Goal: Communication & Community: Answer question/provide support

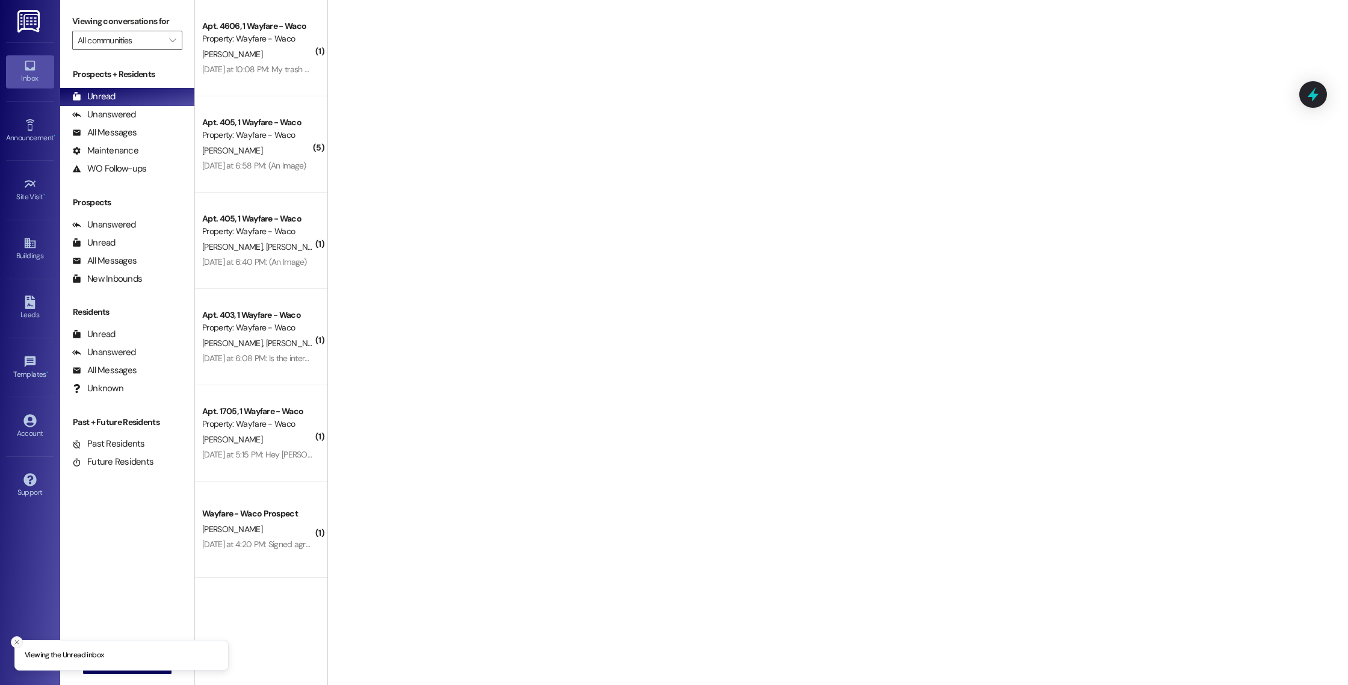
click at [16, 640] on icon "Close toast" at bounding box center [16, 642] width 7 height 7
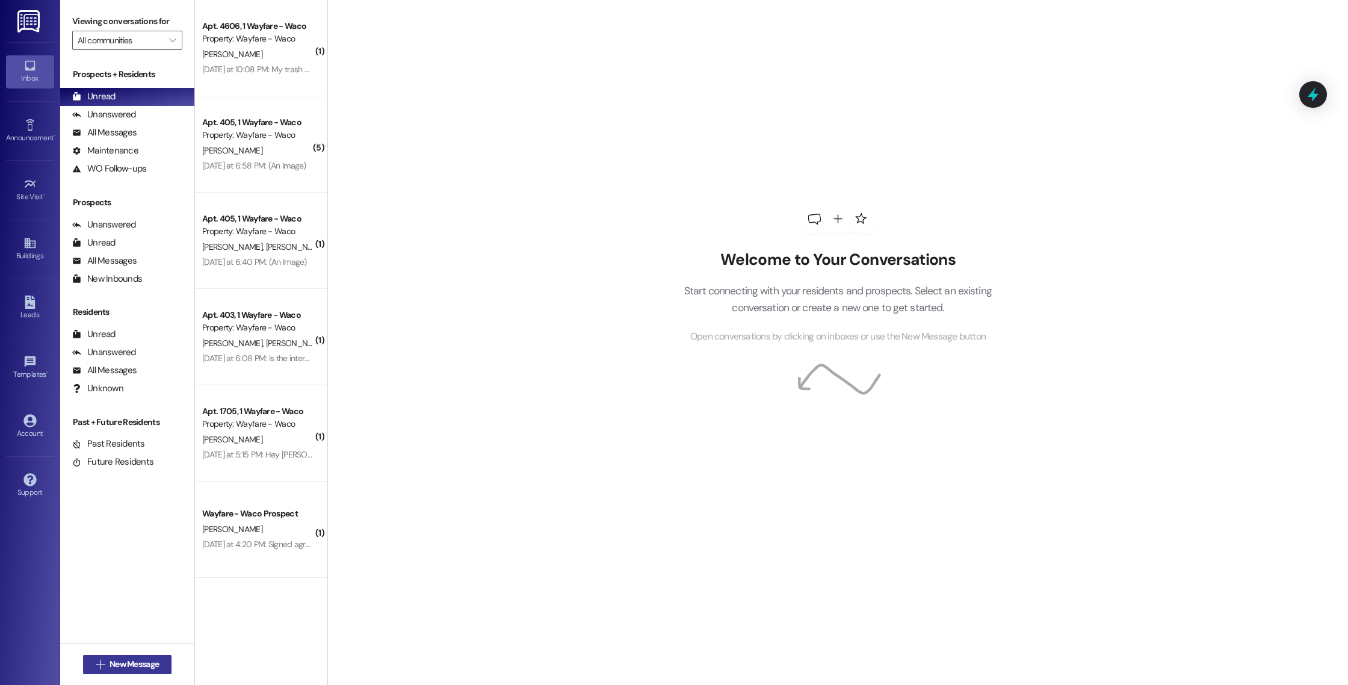
click at [137, 668] on span "New Message" at bounding box center [134, 664] width 49 height 13
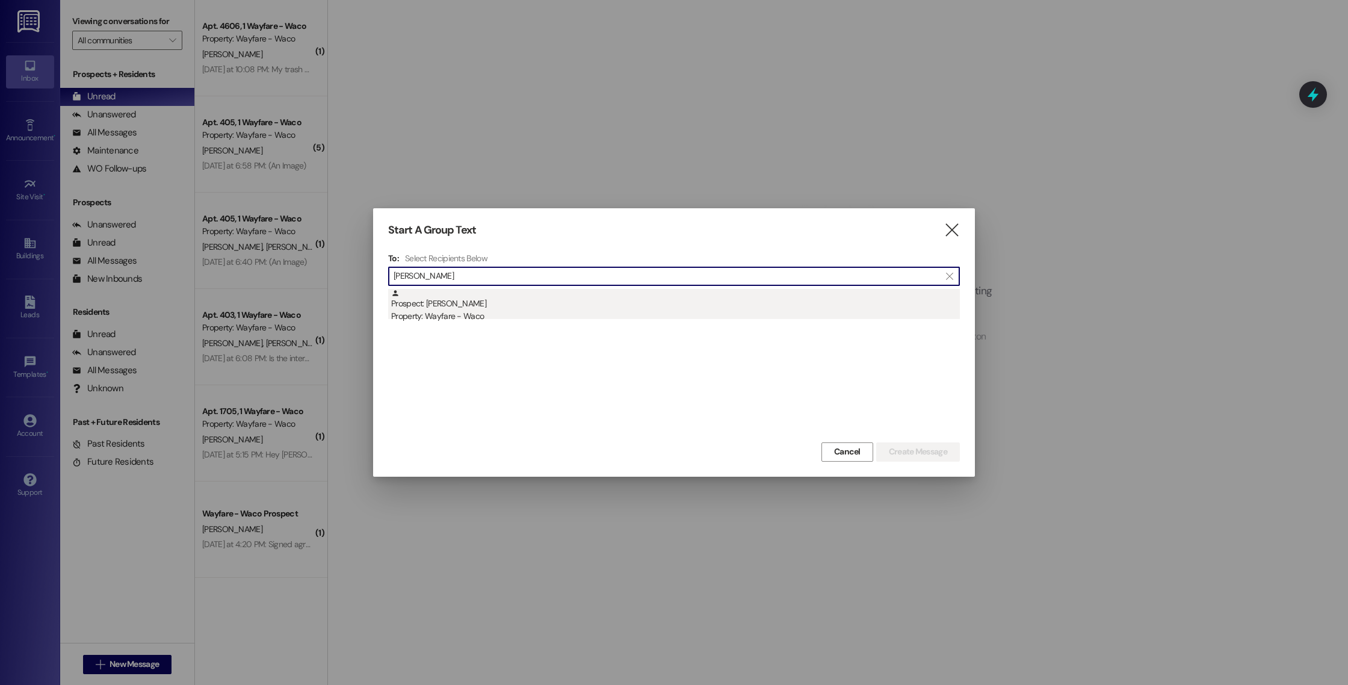
type input "[PERSON_NAME]"
click at [698, 312] on div "Property: Wayfare - Waco" at bounding box center [675, 316] width 569 height 13
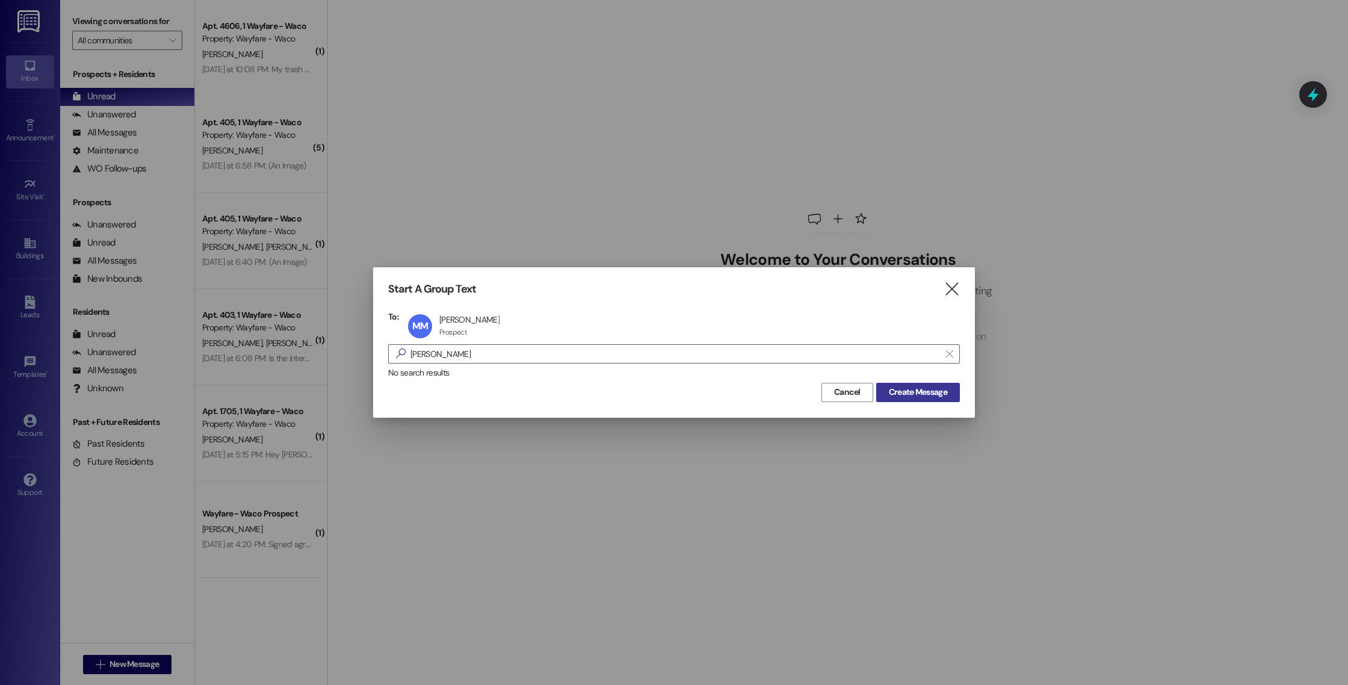
click at [911, 394] on span "Create Message" at bounding box center [918, 392] width 58 height 13
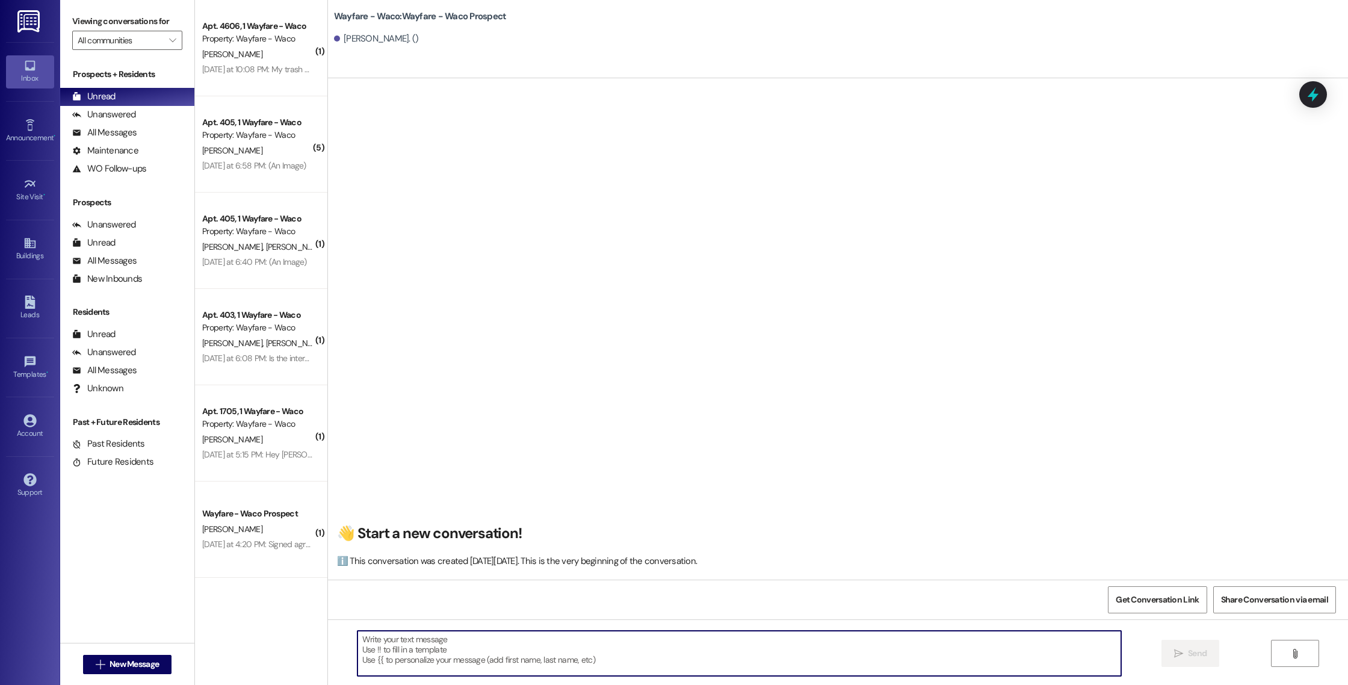
click at [518, 643] on textarea at bounding box center [740, 653] width 764 height 45
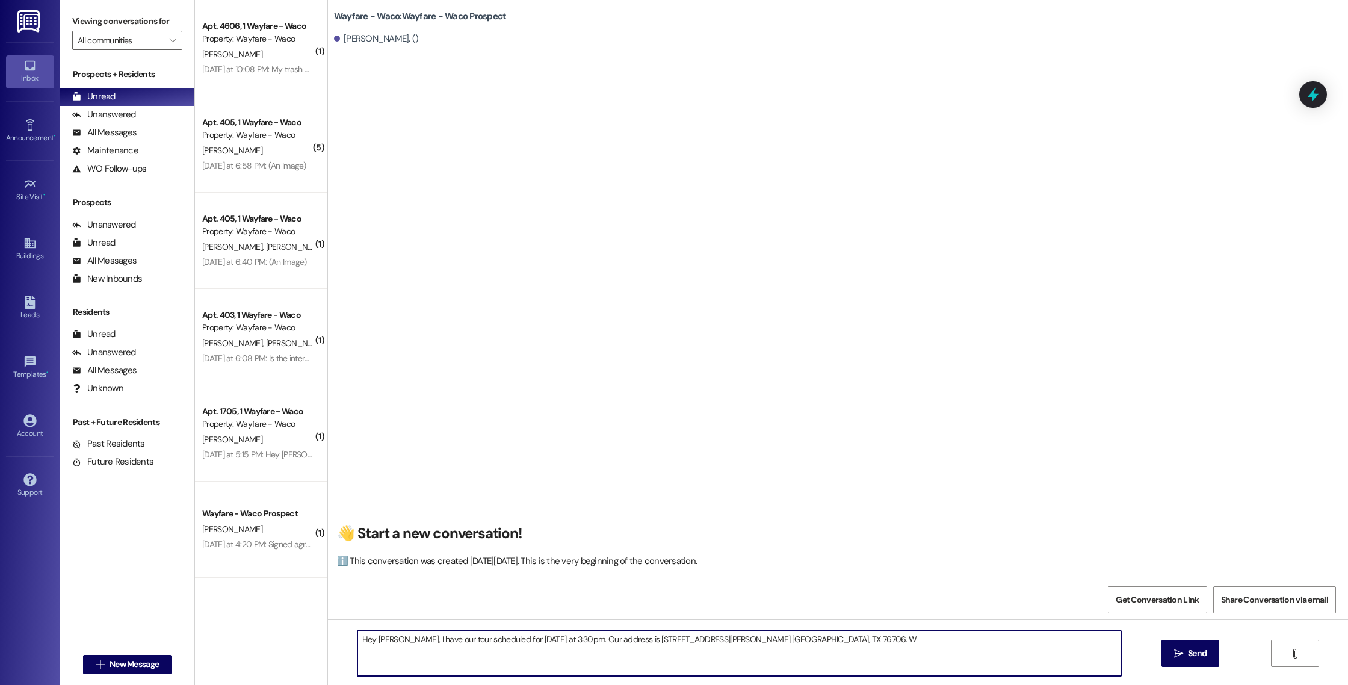
type textarea "Hey [PERSON_NAME], I have our tour scheduled for [DATE] at 3:30pm. Our address …"
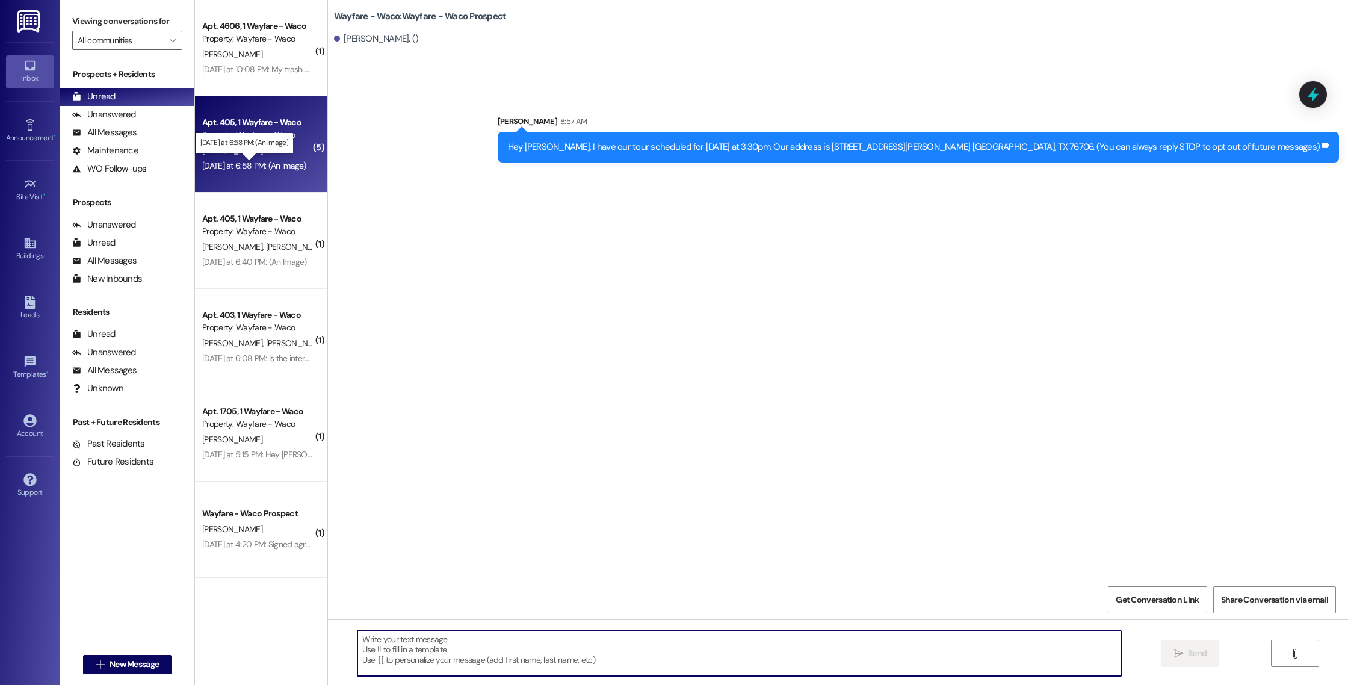
click at [283, 169] on div "[DATE] at 6:58 PM: (An Image) [DATE] at 6:58 PM: (An Image)" at bounding box center [254, 165] width 104 height 11
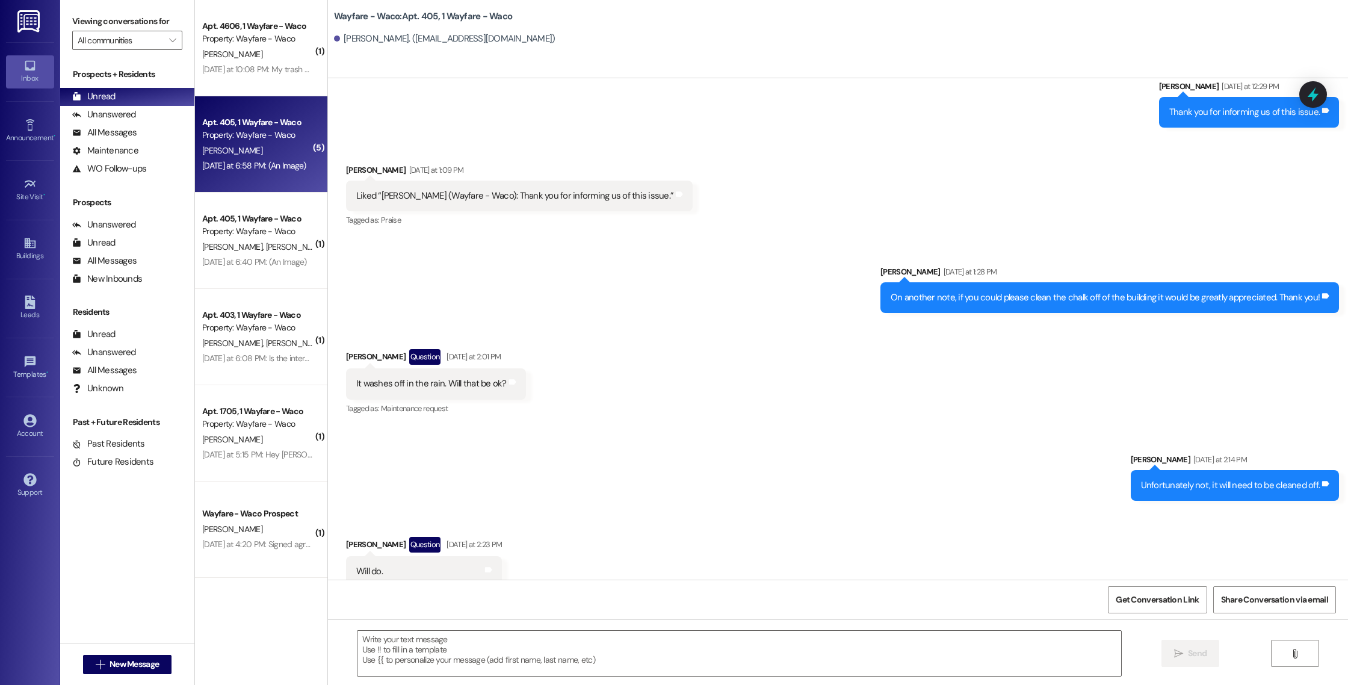
scroll to position [8761, 0]
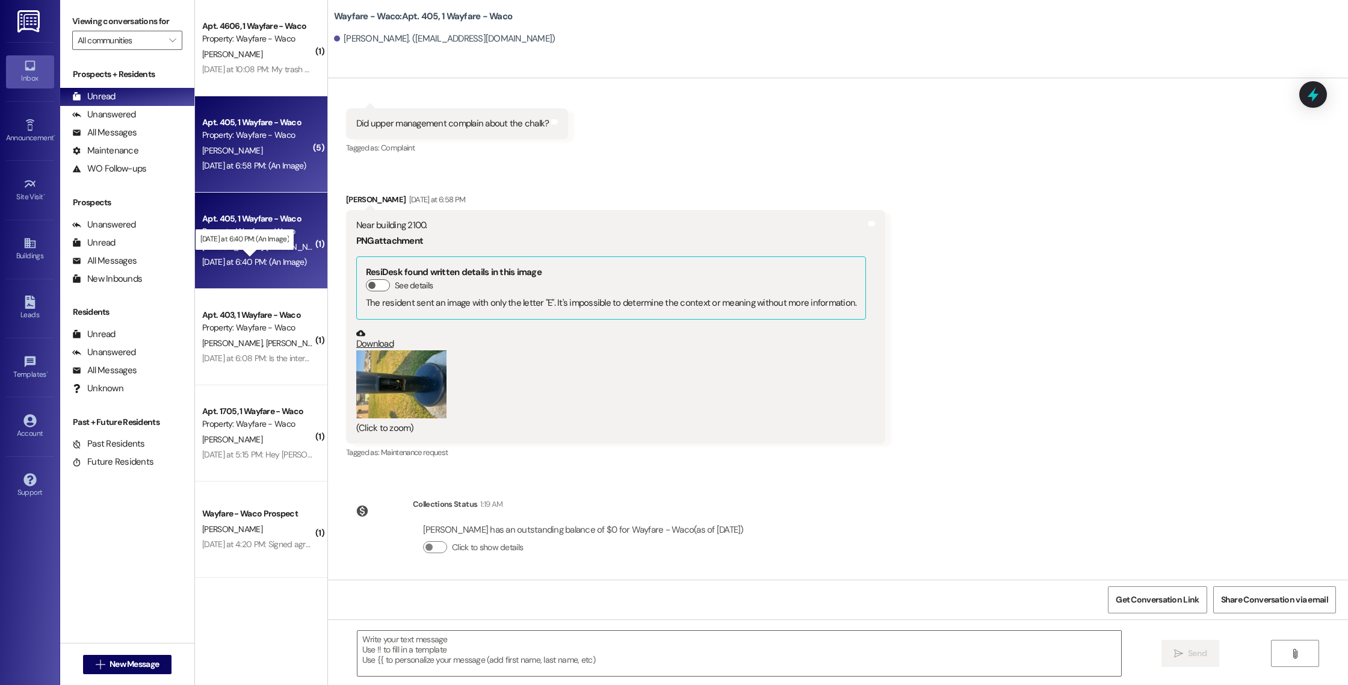
click at [285, 259] on div "[DATE] at 6:40 PM: (An Image) [DATE] at 6:40 PM: (An Image)" at bounding box center [254, 261] width 105 height 11
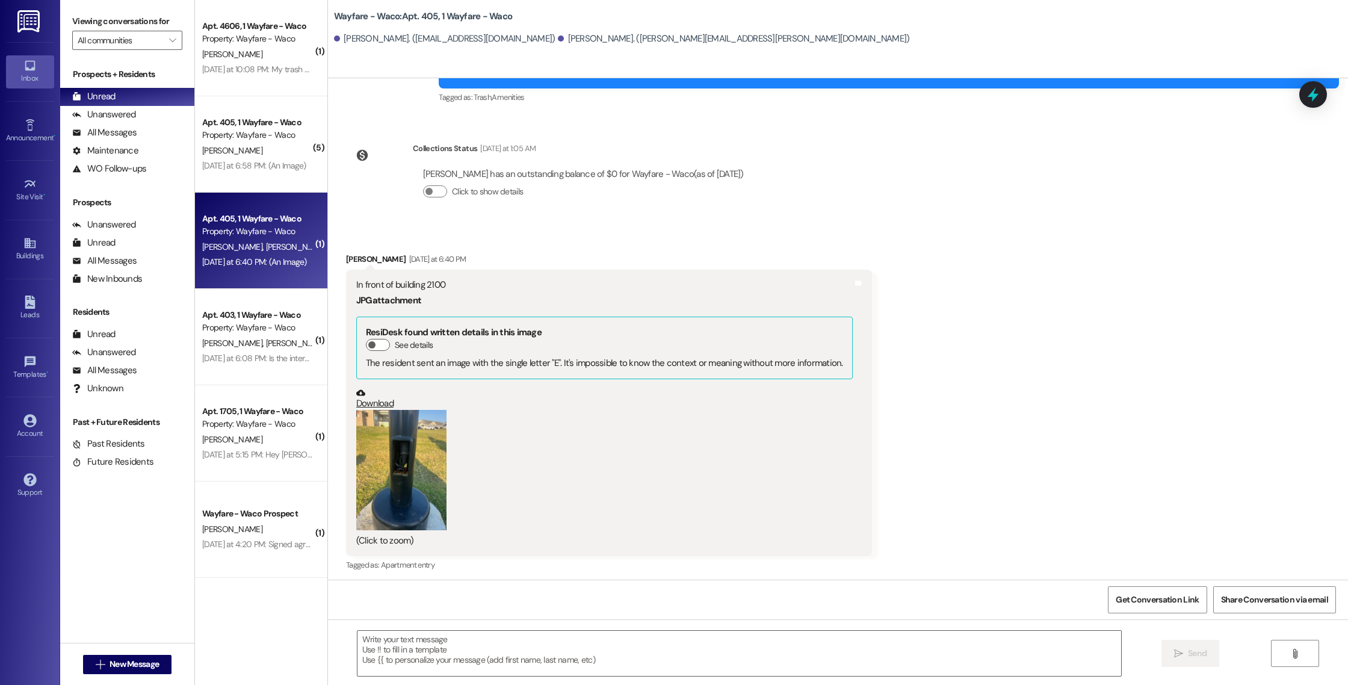
scroll to position [8597, 0]
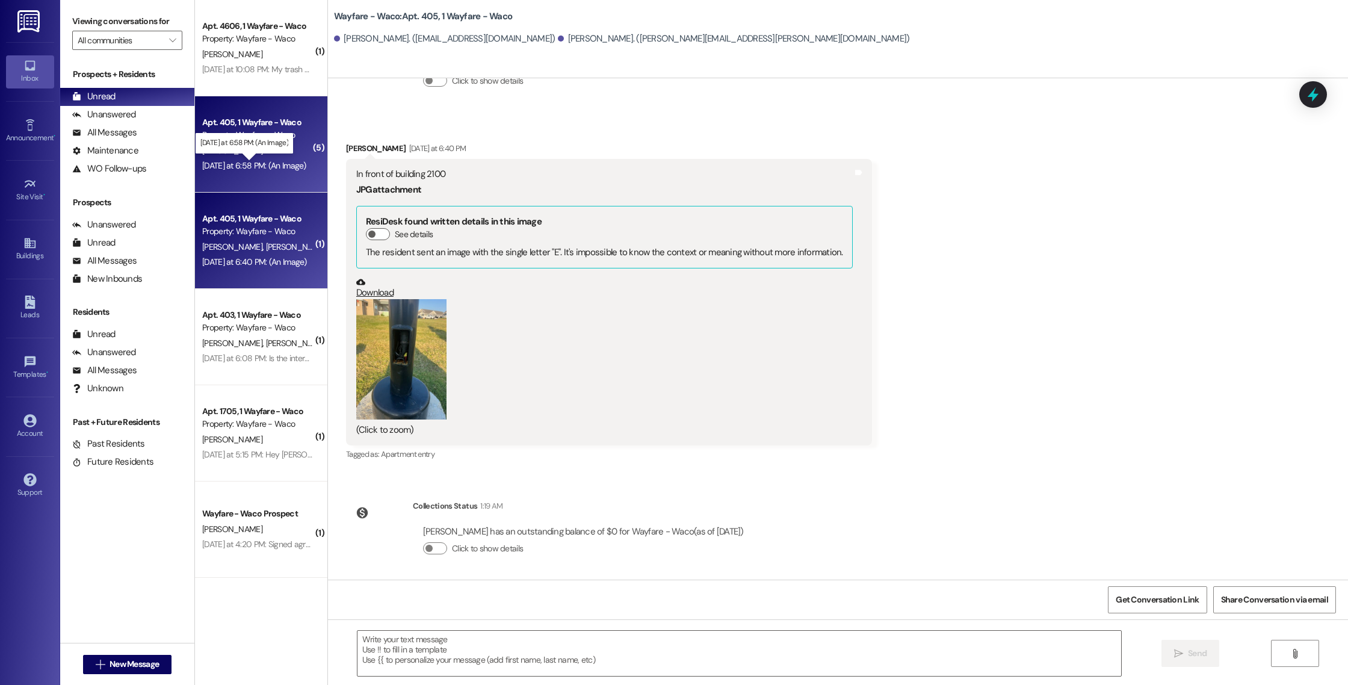
click at [273, 160] on div "[DATE] at 6:58 PM: (An Image) [DATE] at 6:58 PM: (An Image)" at bounding box center [254, 165] width 104 height 11
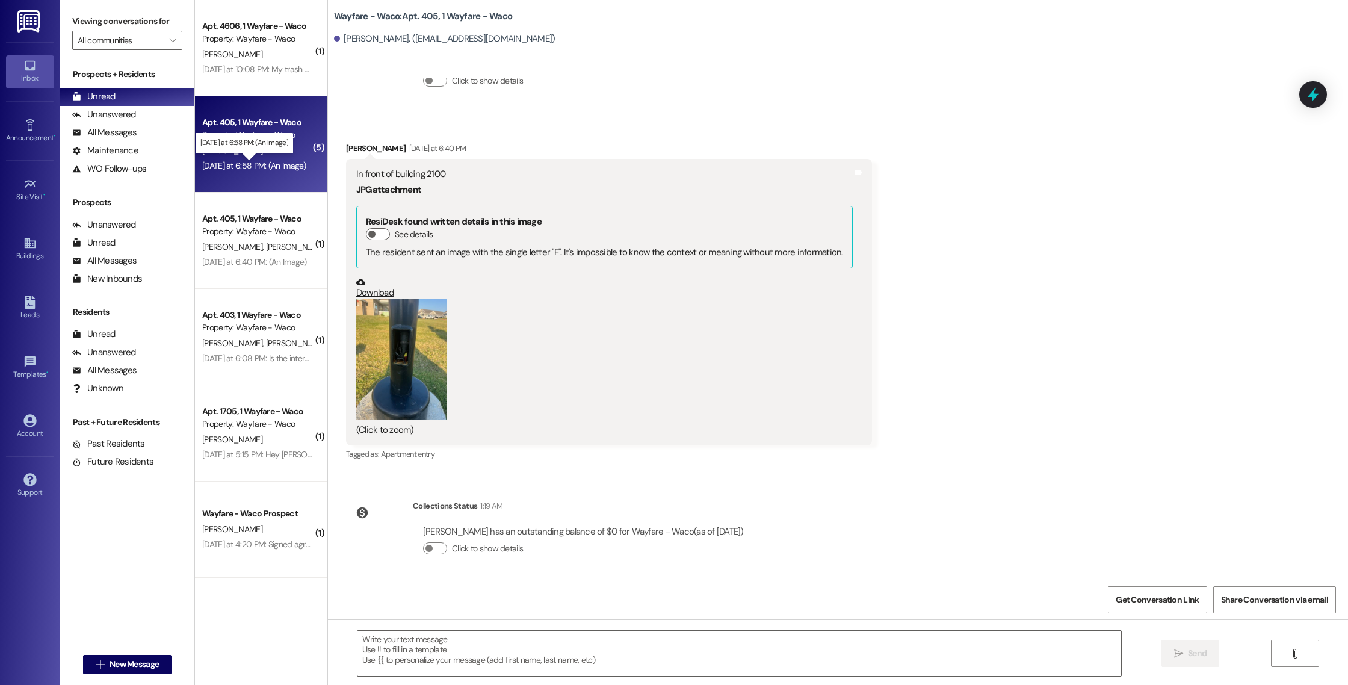
scroll to position [8761, 0]
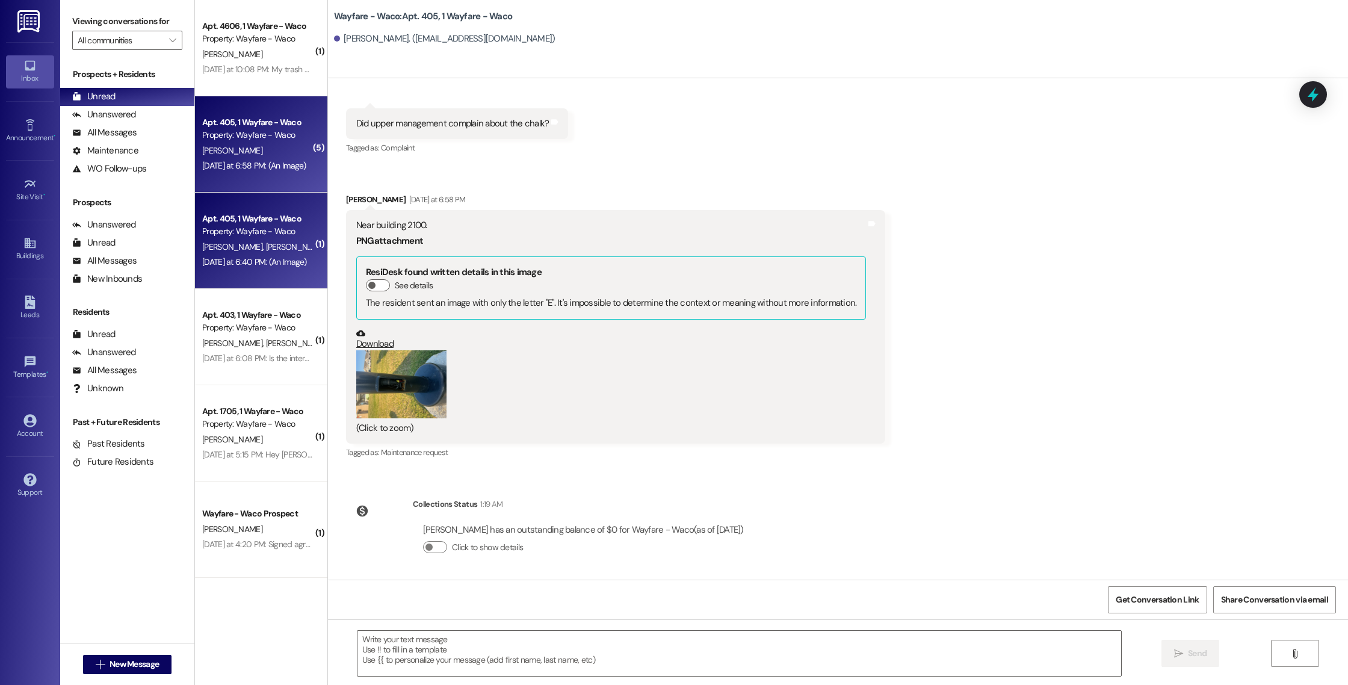
click at [260, 240] on div "[PERSON_NAME] [PERSON_NAME]" at bounding box center [258, 247] width 114 height 15
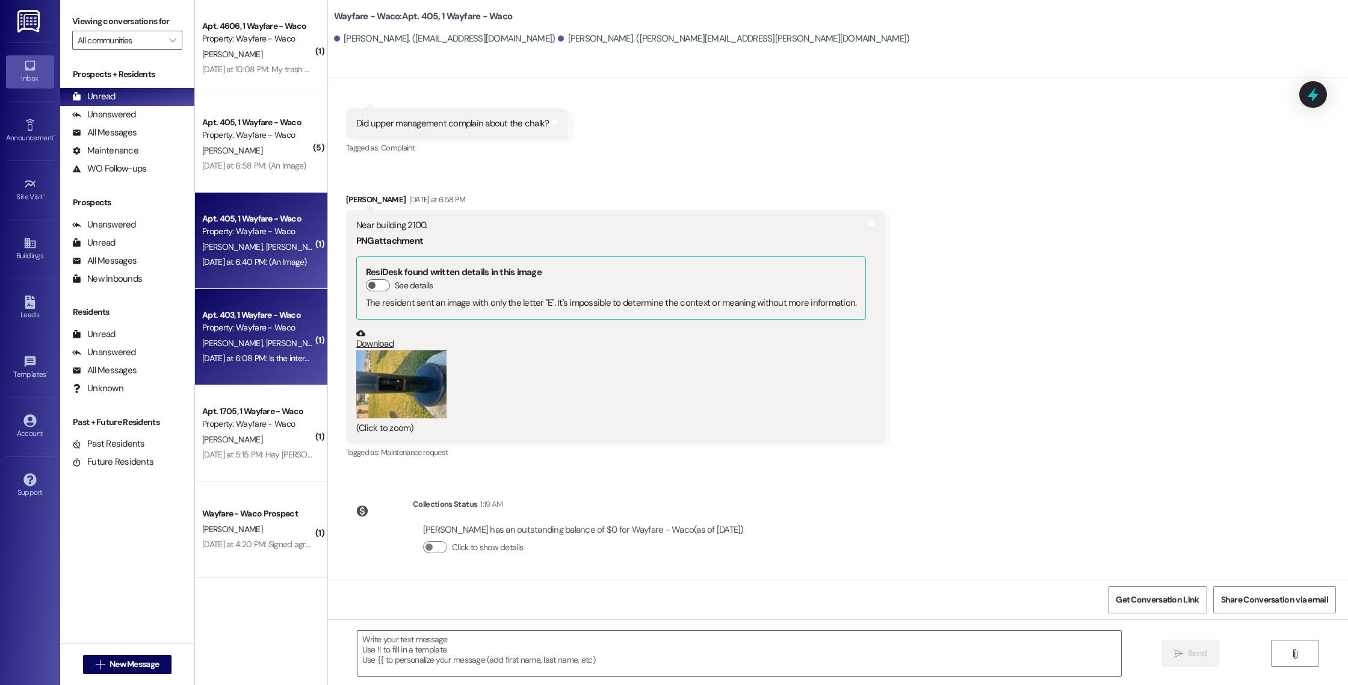
scroll to position [8597, 0]
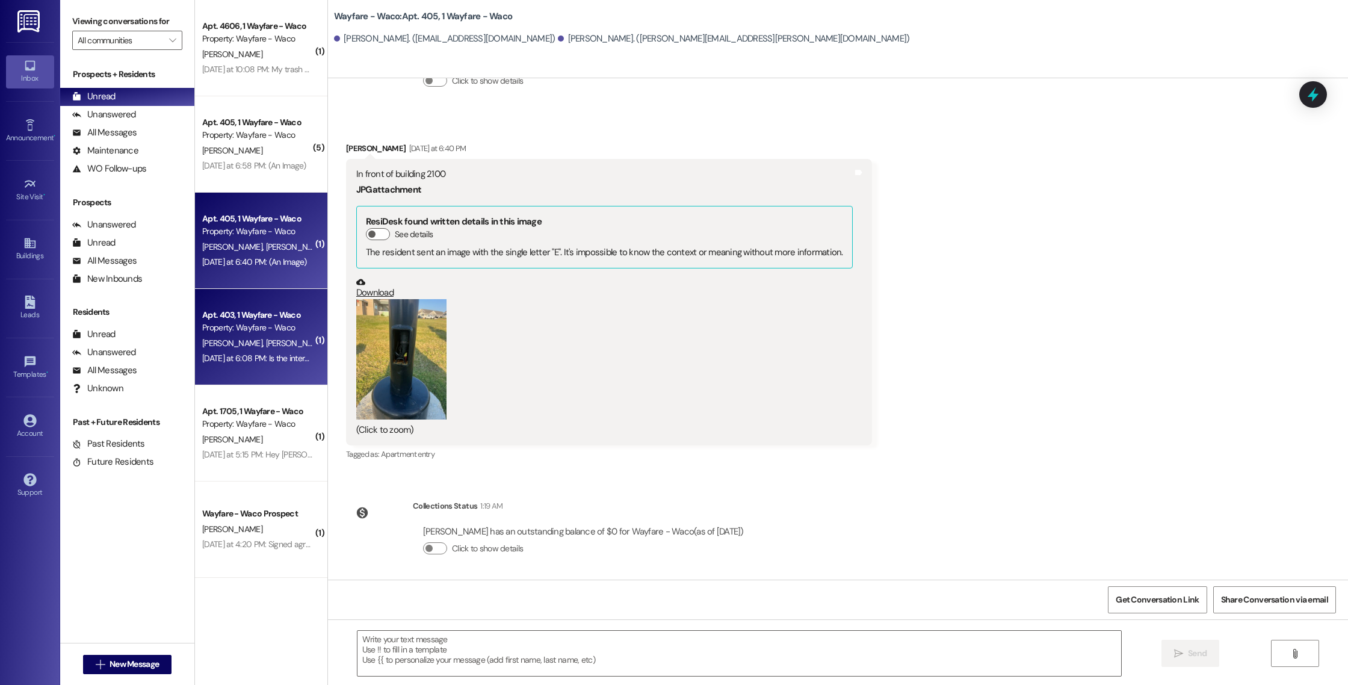
click at [267, 348] on div "[PERSON_NAME] [PERSON_NAME]" at bounding box center [258, 343] width 114 height 15
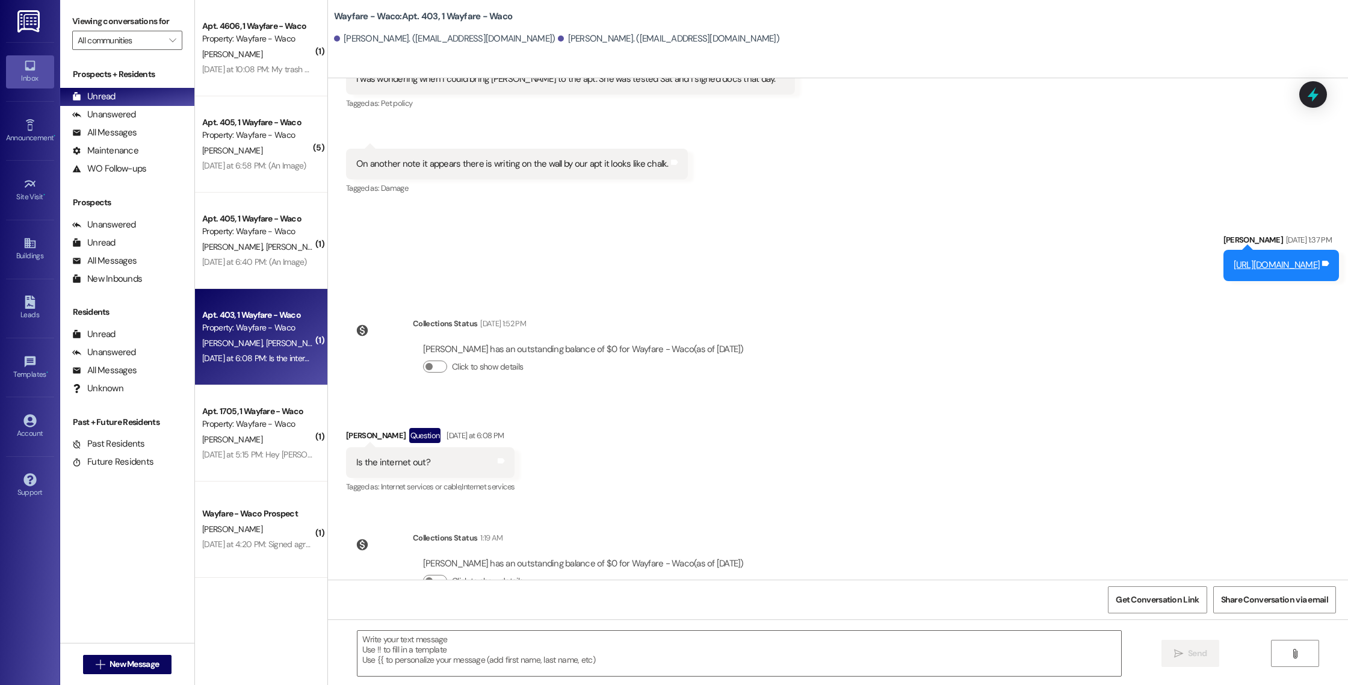
scroll to position [11447, 0]
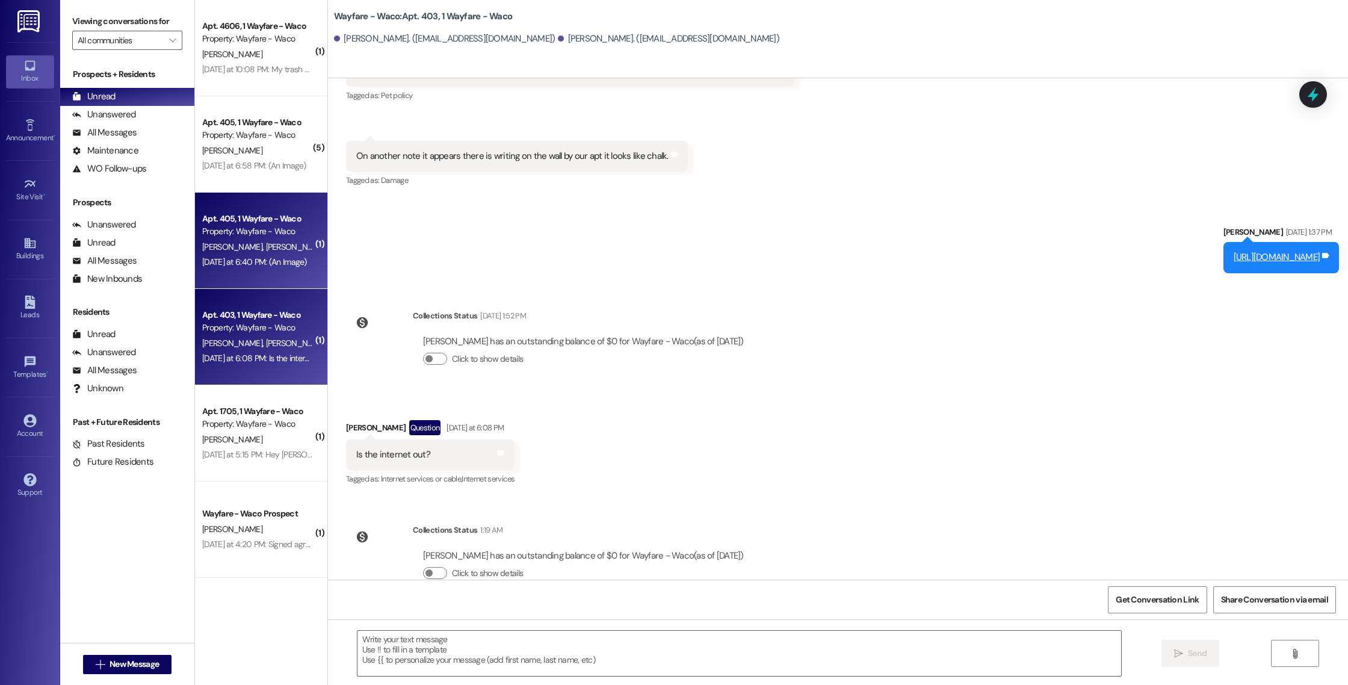
click at [269, 226] on div "Property: Wayfare - Waco" at bounding box center [257, 231] width 111 height 13
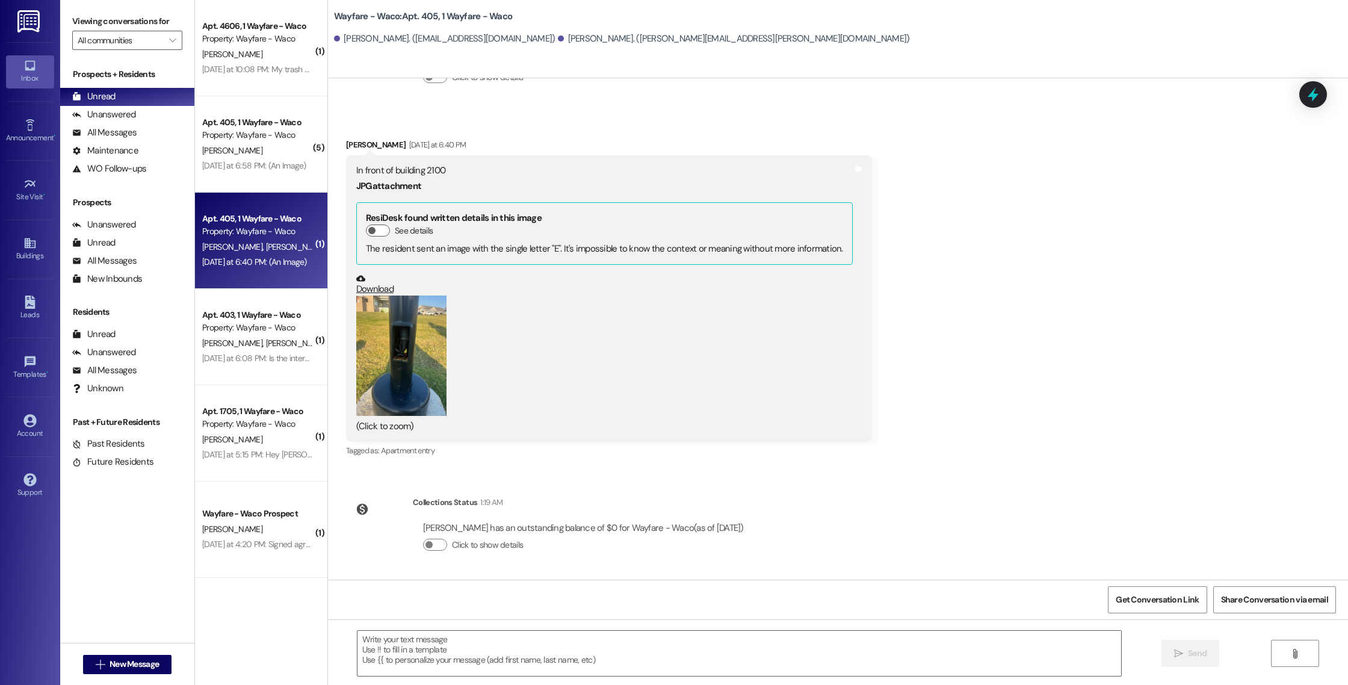
scroll to position [8597, 0]
click at [429, 364] on button "Zoom image" at bounding box center [401, 359] width 90 height 120
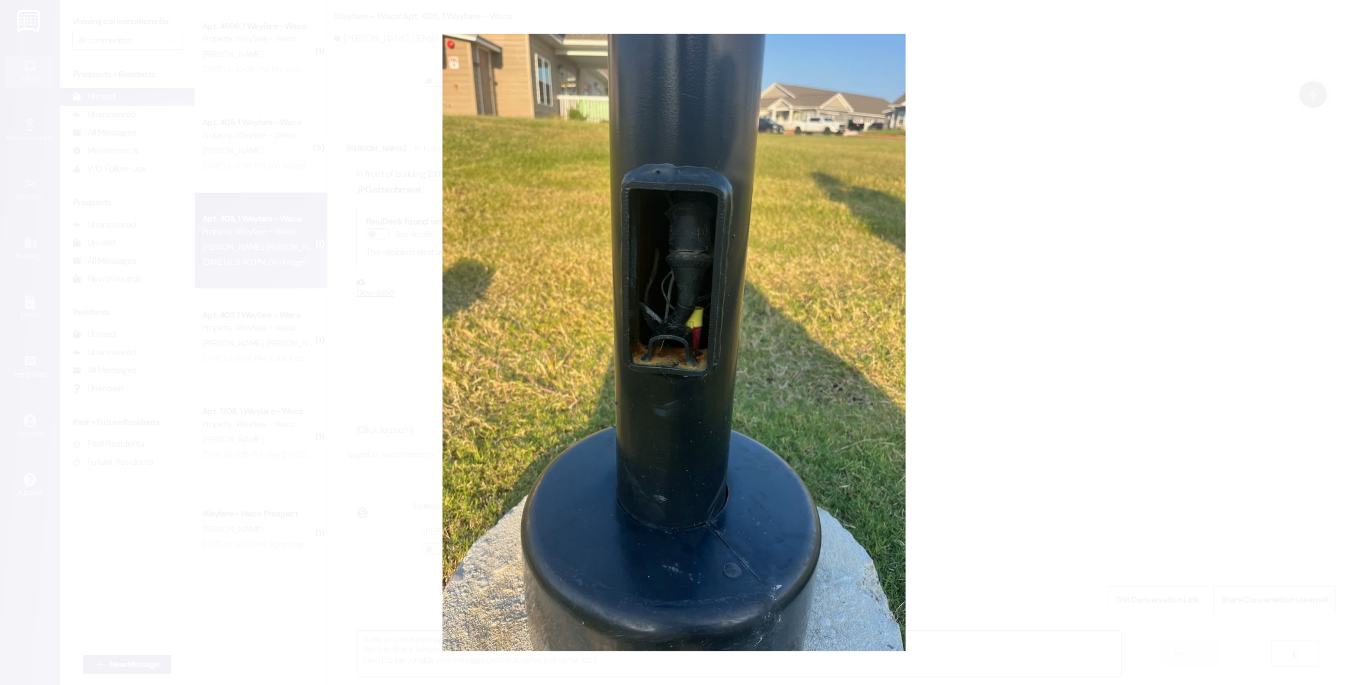
click at [968, 403] on button "Unzoom image" at bounding box center [674, 342] width 1348 height 685
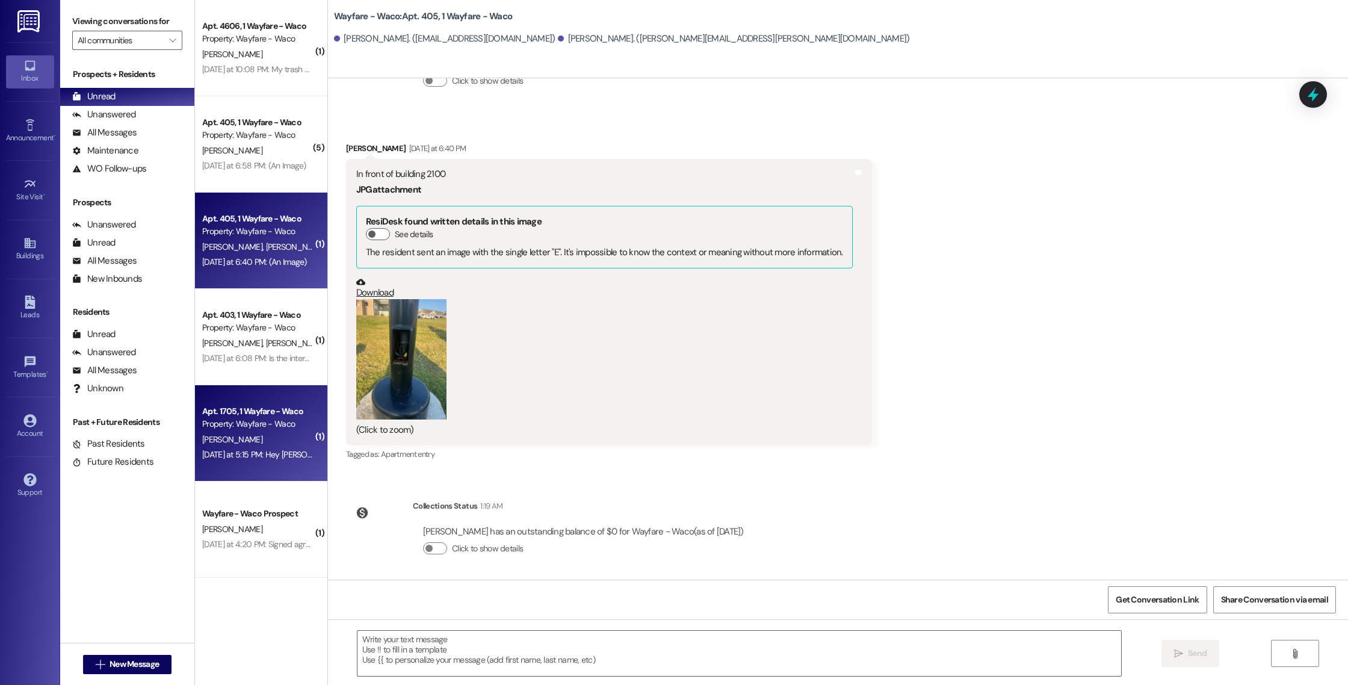
click at [280, 447] on div "[DATE] at 5:15 PM: Hey [PERSON_NAME], the late fee has been removed so you are …" at bounding box center [258, 454] width 114 height 15
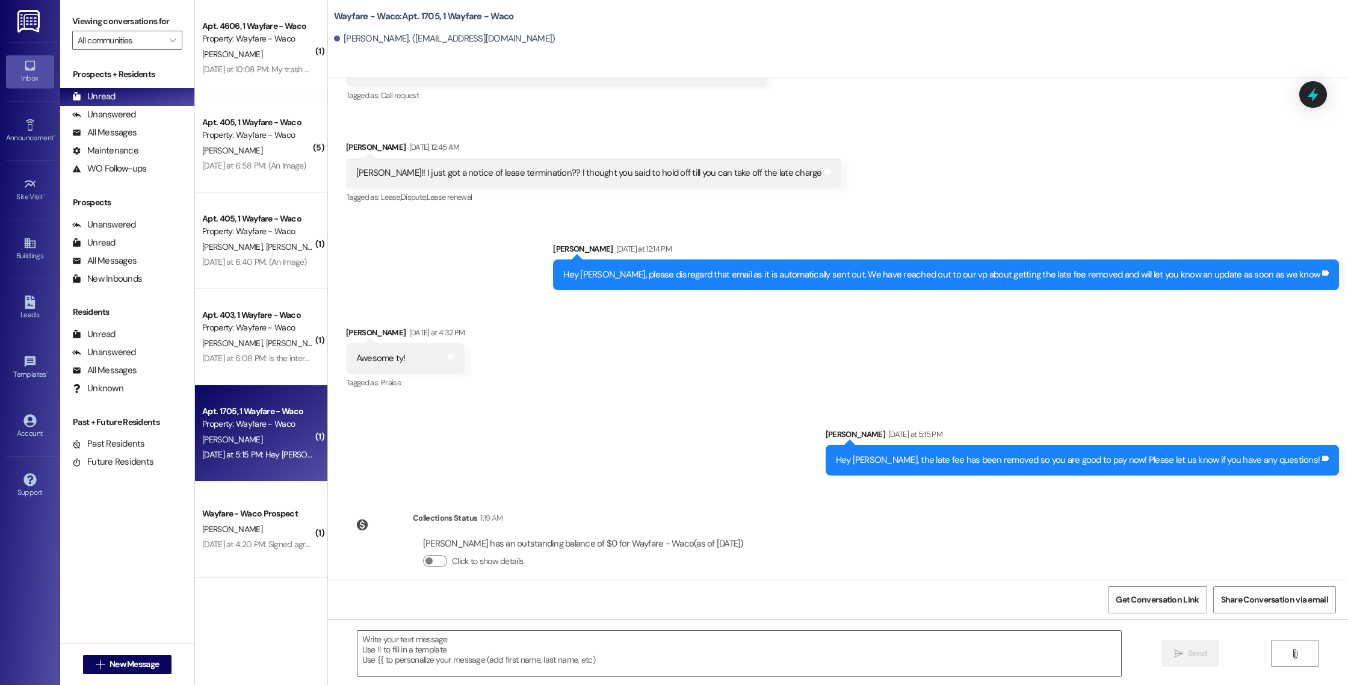
scroll to position [16737, 0]
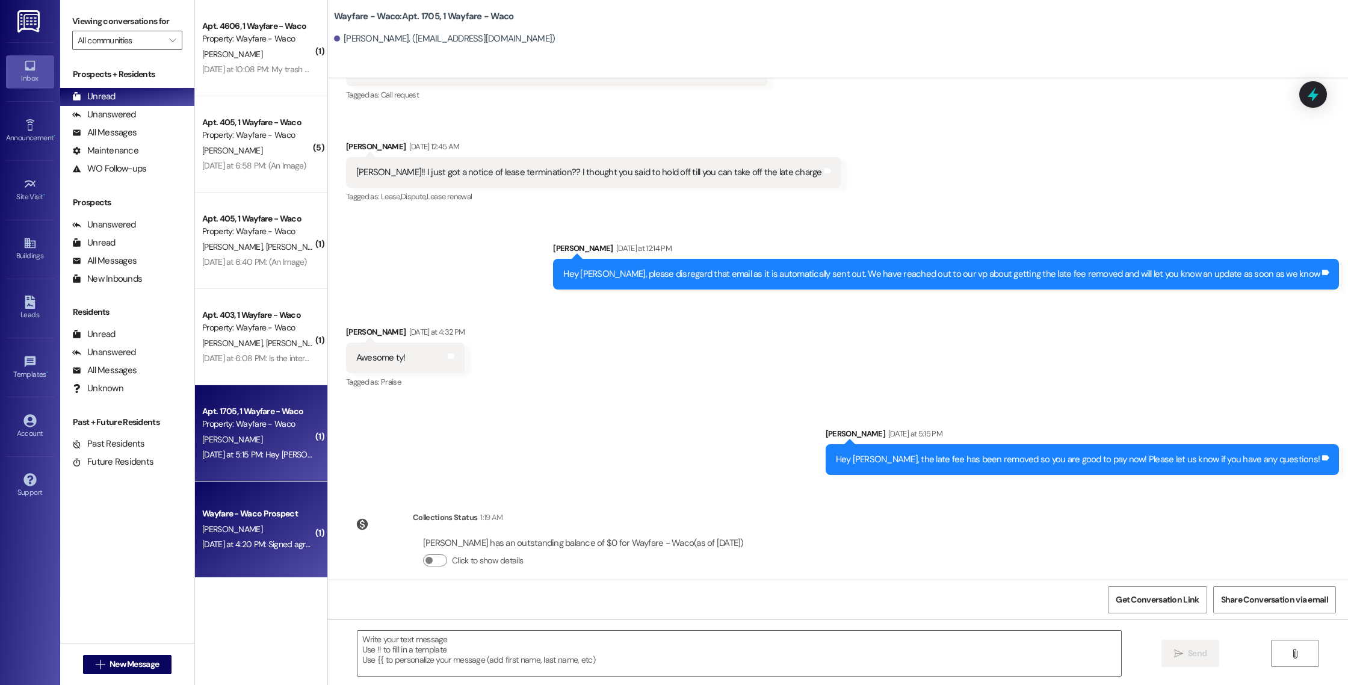
click at [242, 558] on div "Wayfare - Waco Prospect [PERSON_NAME] [DATE] at 4:20 PM: Signed agreement [DATE…" at bounding box center [261, 530] width 132 height 96
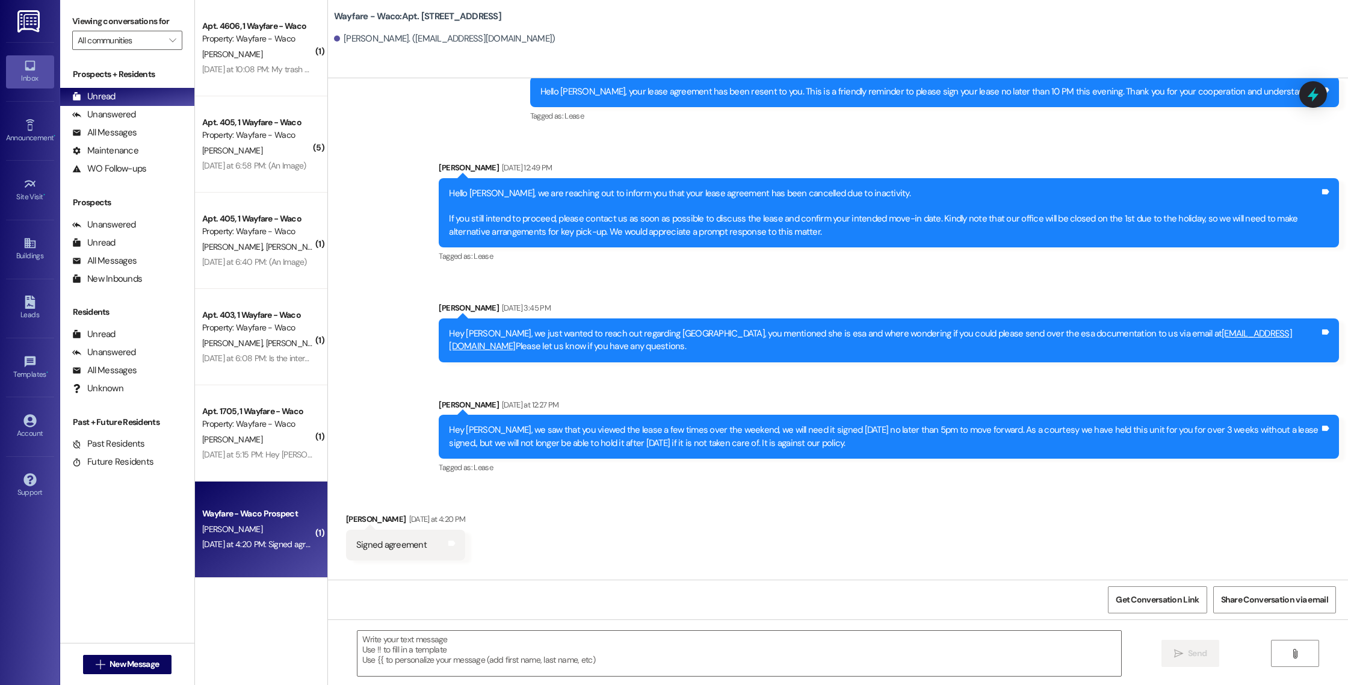
scroll to position [765, 0]
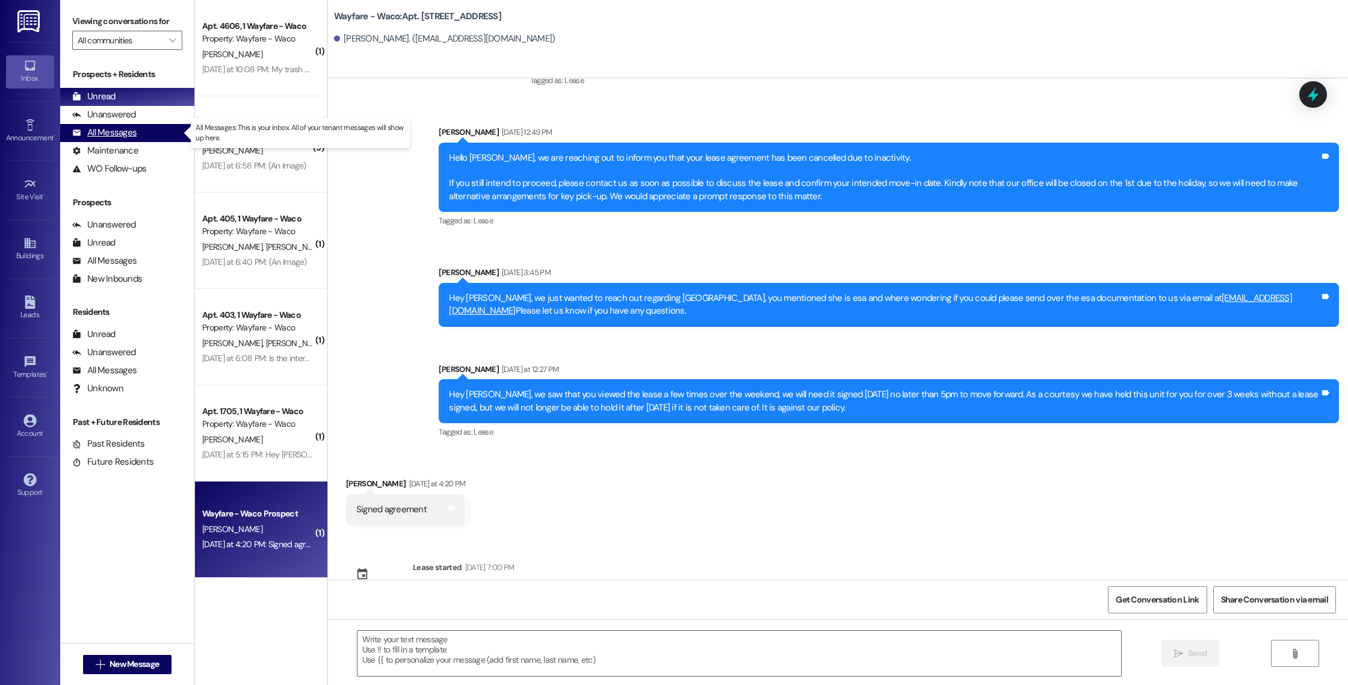
click at [105, 129] on div "All Messages" at bounding box center [104, 132] width 64 height 13
